Goal: Find specific page/section: Find specific page/section

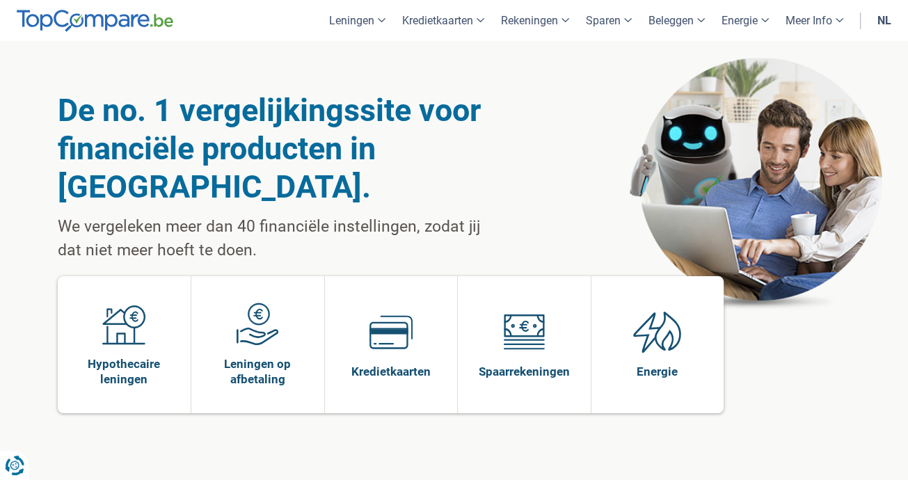
click at [897, 24] on link "nl" at bounding box center [884, 20] width 31 height 41
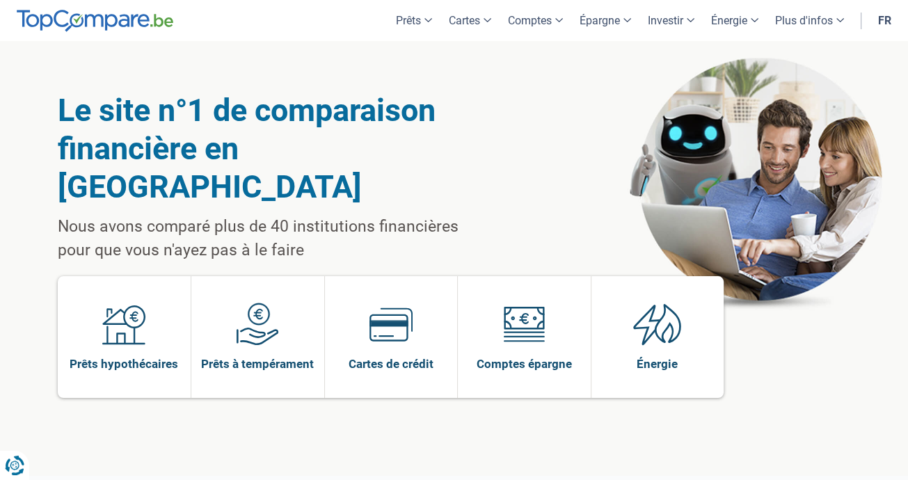
click at [889, 22] on link "fr" at bounding box center [884, 20] width 30 height 41
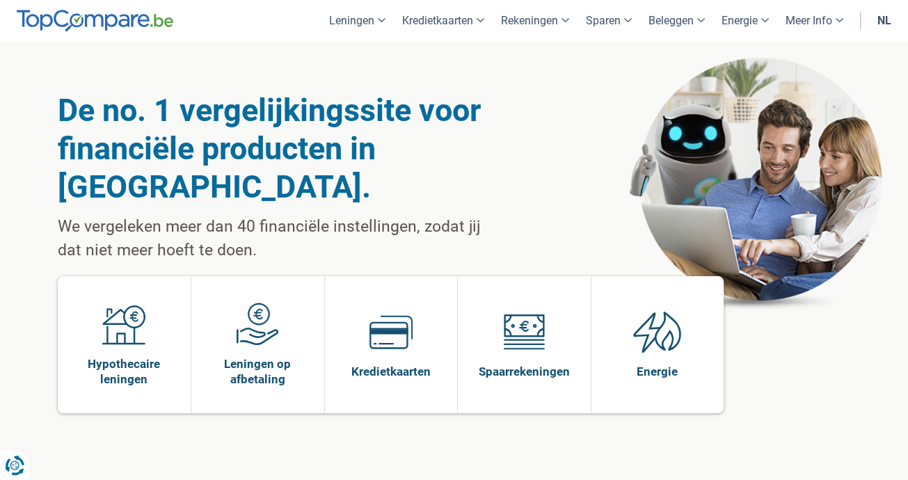
click at [887, 19] on link "nl" at bounding box center [884, 20] width 31 height 41
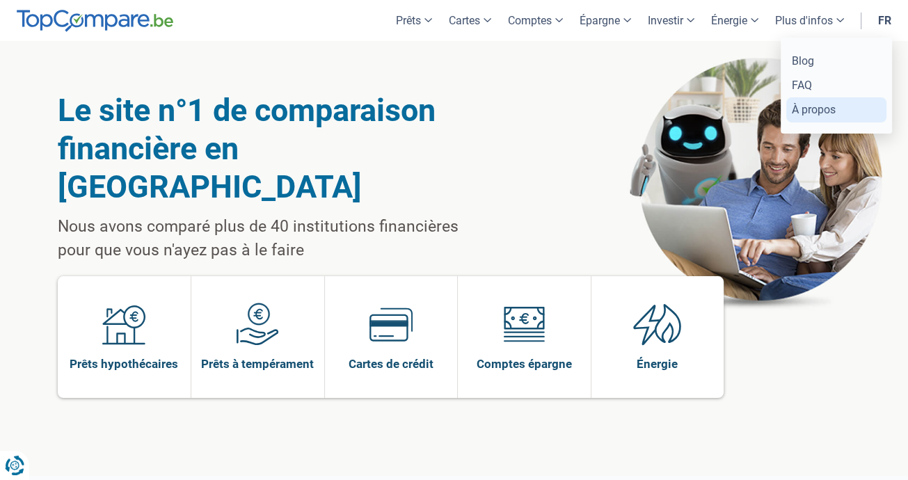
click at [799, 111] on link "À propos" at bounding box center [836, 109] width 100 height 24
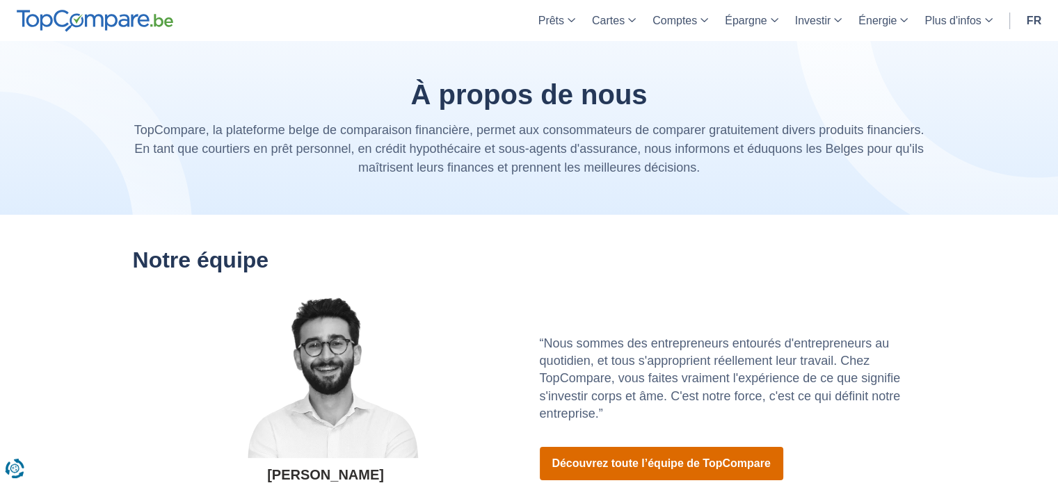
click at [621, 470] on link "Découvrez toute l’équipe de TopCompare" at bounding box center [661, 463] width 243 height 33
